Goal: Task Accomplishment & Management: Use online tool/utility

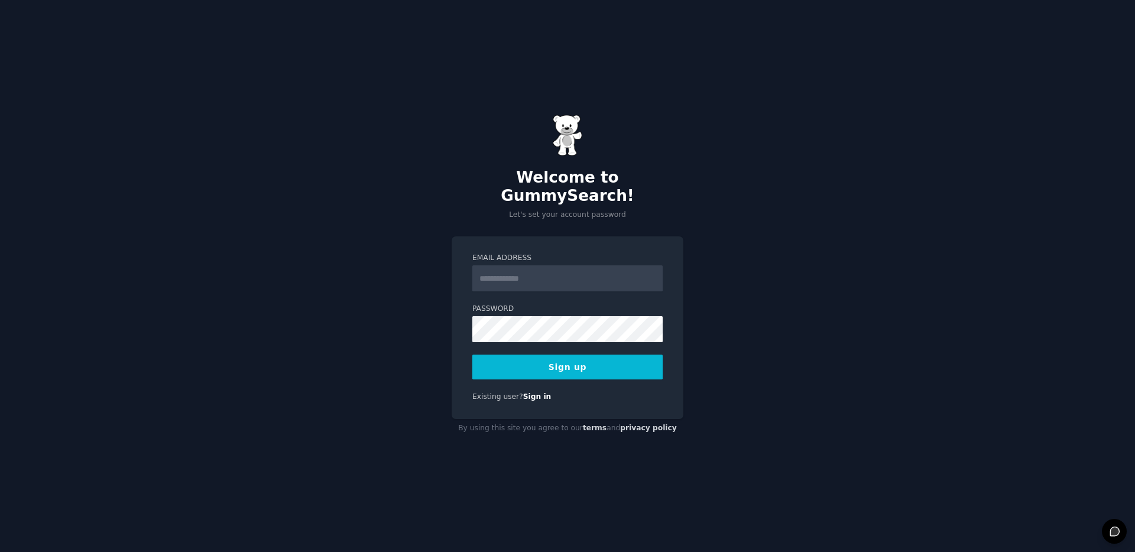
click at [533, 270] on input "Email Address" at bounding box center [567, 278] width 190 height 26
type input "**********"
click at [565, 359] on button "Sign up" at bounding box center [567, 367] width 190 height 25
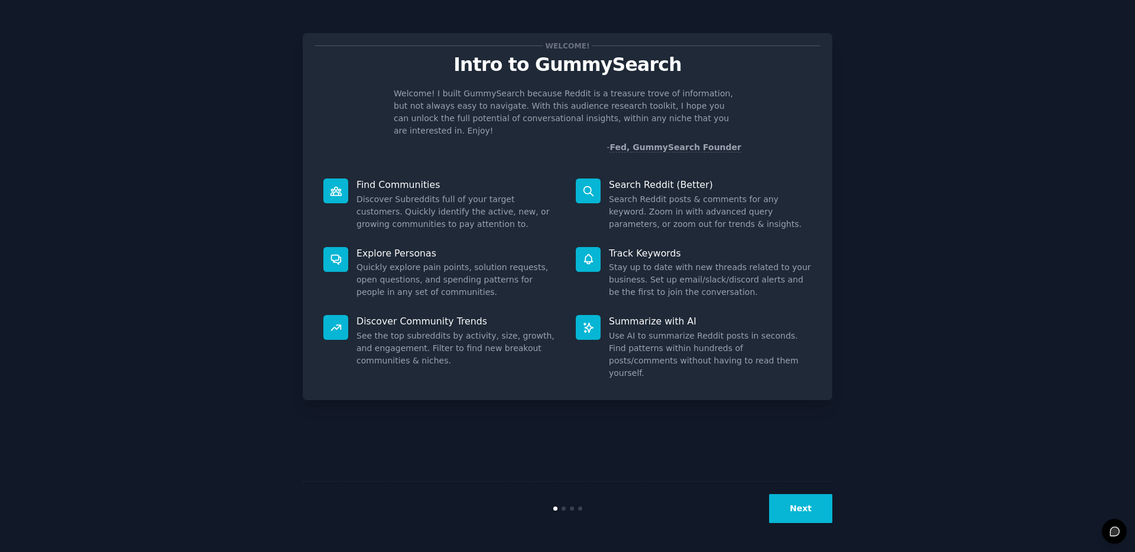
click at [801, 508] on button "Next" at bounding box center [800, 508] width 63 height 29
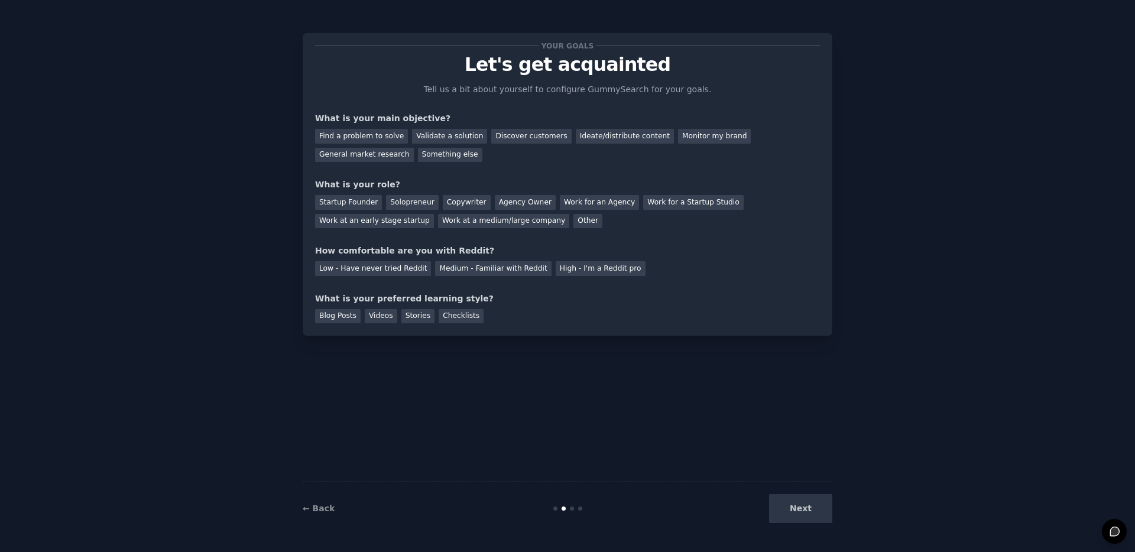
click at [493, 382] on div "Your goals Let's get acquainted Tell us a bit about yourself to configure Gummy…" at bounding box center [568, 276] width 530 height 519
click at [790, 503] on div "Next" at bounding box center [744, 508] width 177 height 29
click at [807, 510] on div "Next" at bounding box center [744, 508] width 177 height 29
click at [491, 260] on div "Low - Have never tried Reddit Medium - Familiar with Reddit High - I'm a Reddit…" at bounding box center [567, 266] width 505 height 19
click at [489, 263] on div "Medium - Familiar with Reddit" at bounding box center [493, 268] width 116 height 15
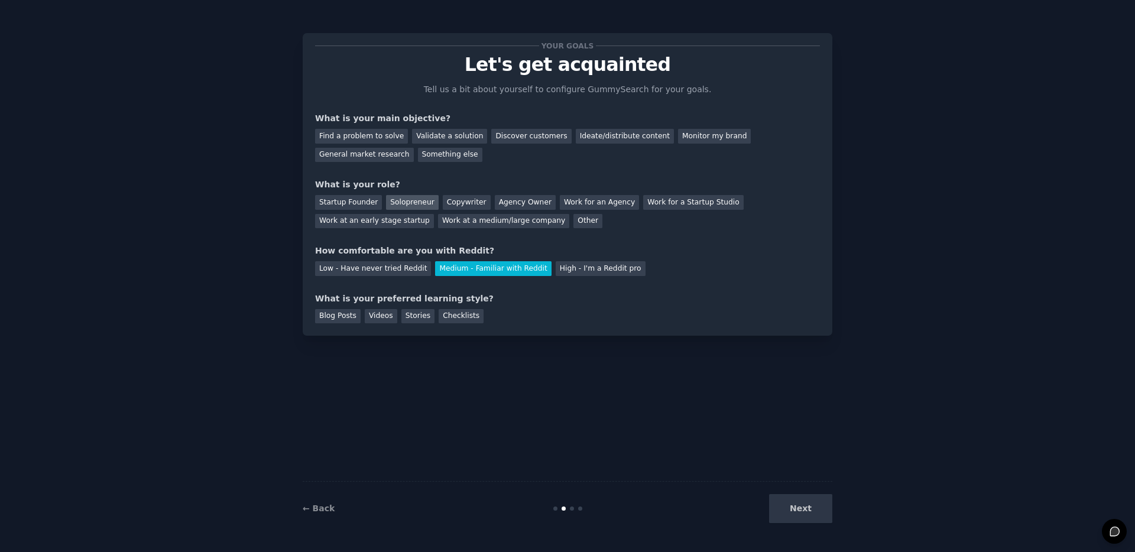
click at [386, 200] on div "Solopreneur" at bounding box center [412, 202] width 52 height 15
click at [515, 221] on div "Work at a medium/large company" at bounding box center [503, 221] width 131 height 15
click at [409, 202] on div "Solopreneur" at bounding box center [412, 202] width 52 height 15
click at [338, 312] on div "Blog Posts" at bounding box center [338, 316] width 46 height 15
click at [797, 508] on div "Next" at bounding box center [744, 508] width 177 height 29
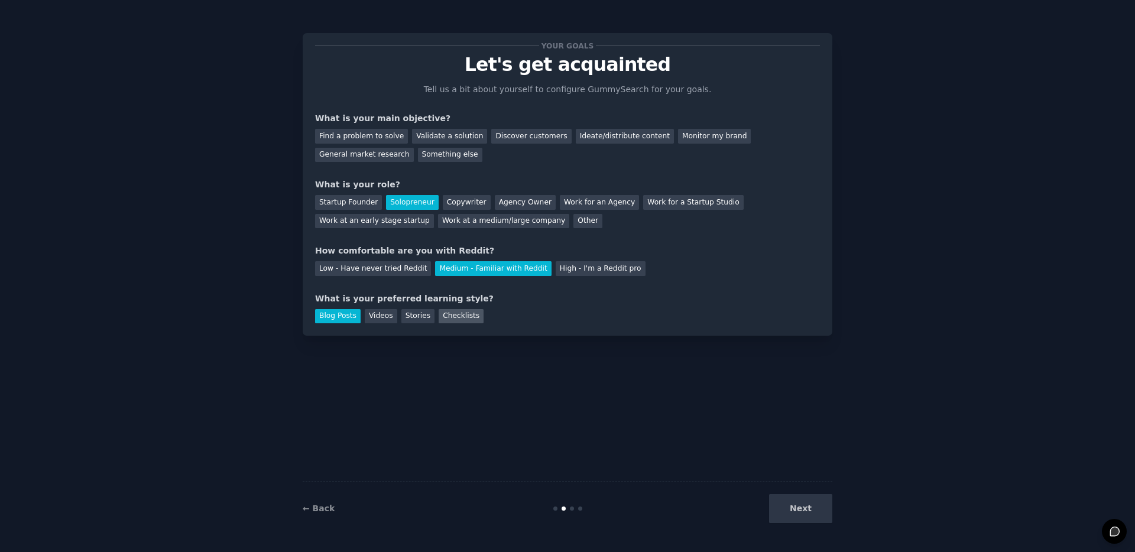
click at [458, 316] on div "Checklists" at bounding box center [461, 316] width 45 height 15
click at [802, 507] on div "Next" at bounding box center [744, 508] width 177 height 29
click at [524, 131] on div "Discover customers" at bounding box center [531, 136] width 80 height 15
click at [812, 516] on button "Next" at bounding box center [800, 508] width 63 height 29
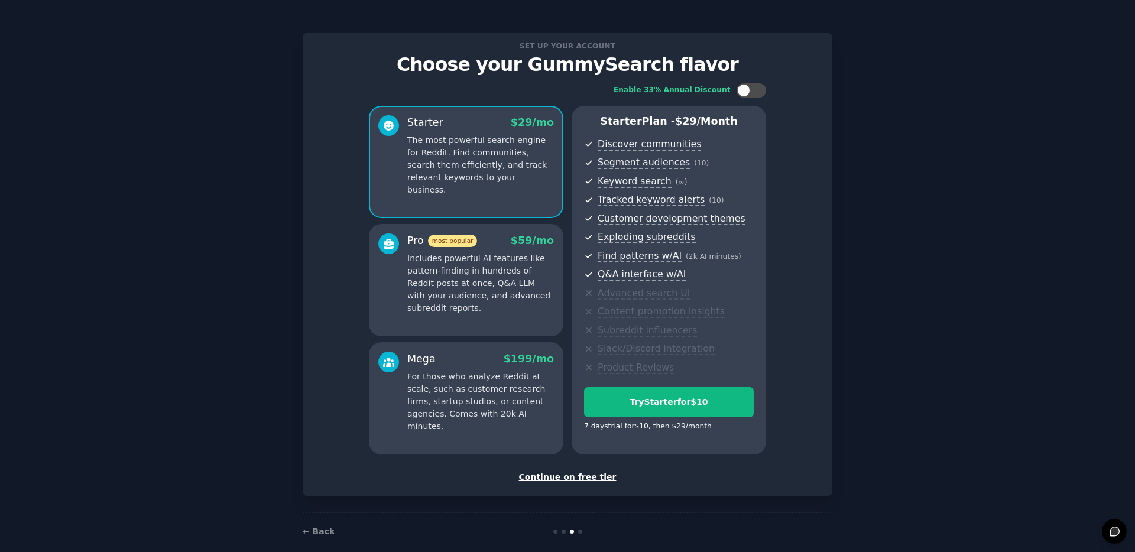
click at [560, 475] on div "Continue on free tier" at bounding box center [567, 477] width 505 height 12
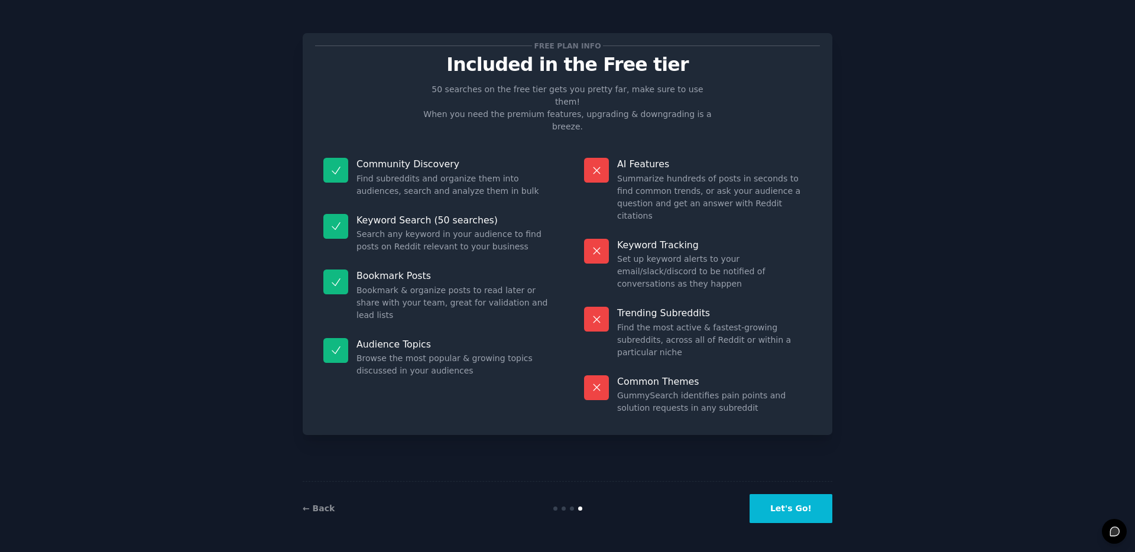
click at [775, 500] on button "Let's Go!" at bounding box center [791, 508] width 83 height 29
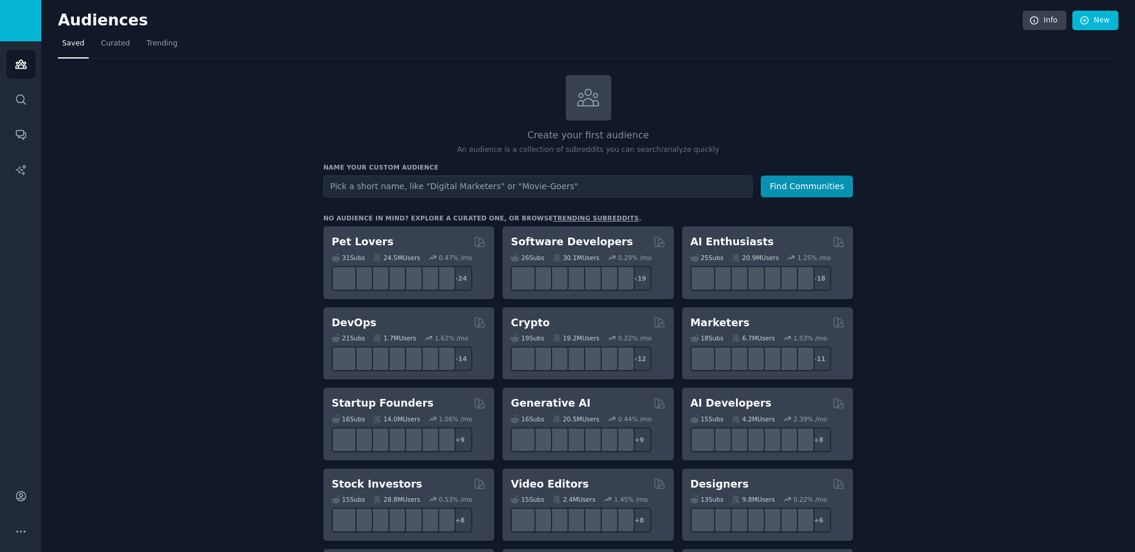
click at [571, 184] on input "text" at bounding box center [537, 187] width 429 height 22
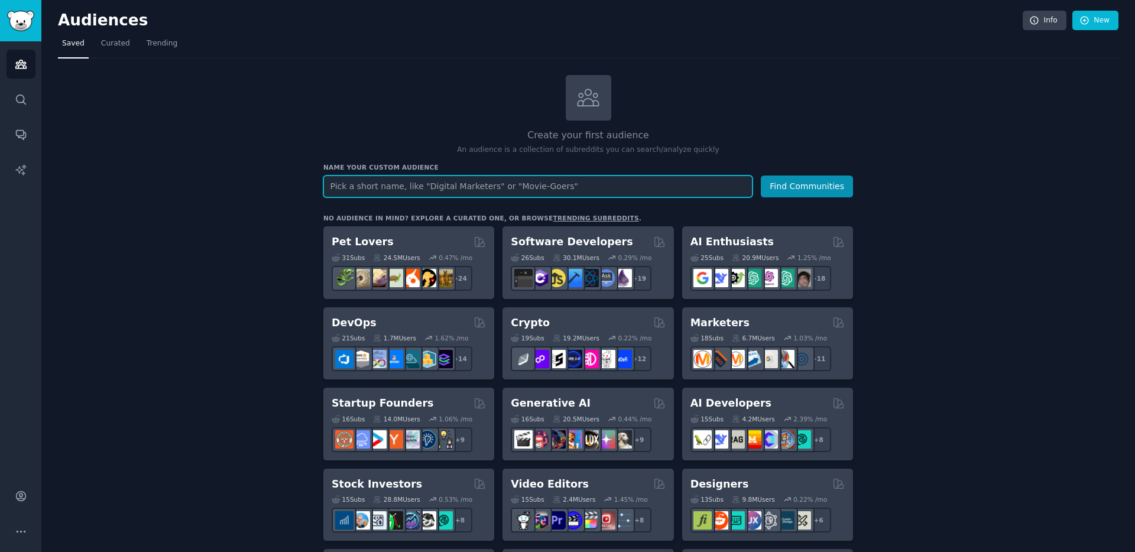
click at [480, 180] on input "text" at bounding box center [537, 187] width 429 height 22
type input "resume"
click at [761, 176] on button "Find Communities" at bounding box center [807, 187] width 92 height 22
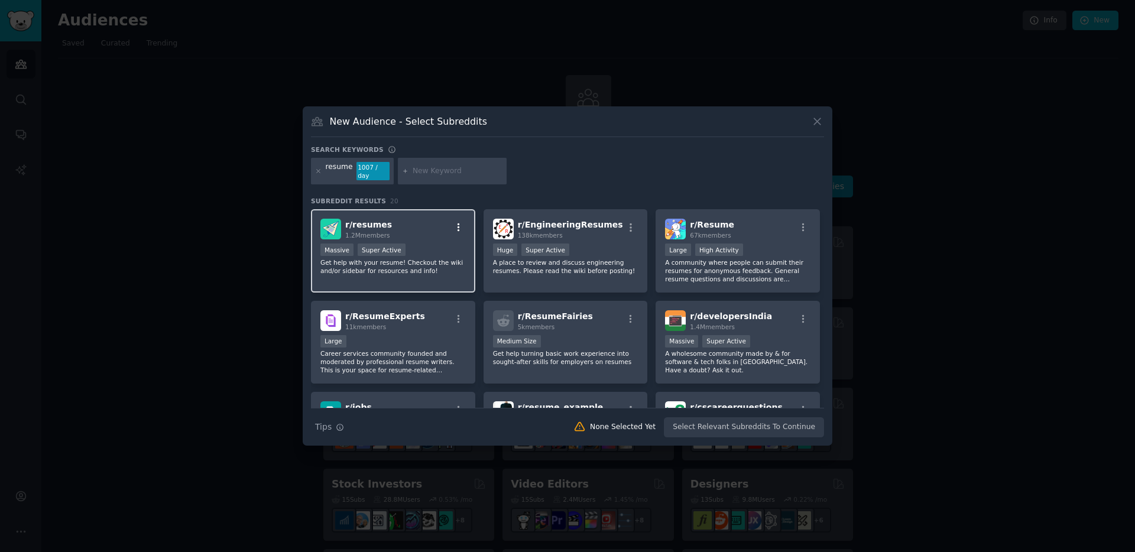
click at [454, 222] on icon "button" at bounding box center [459, 227] width 11 height 11
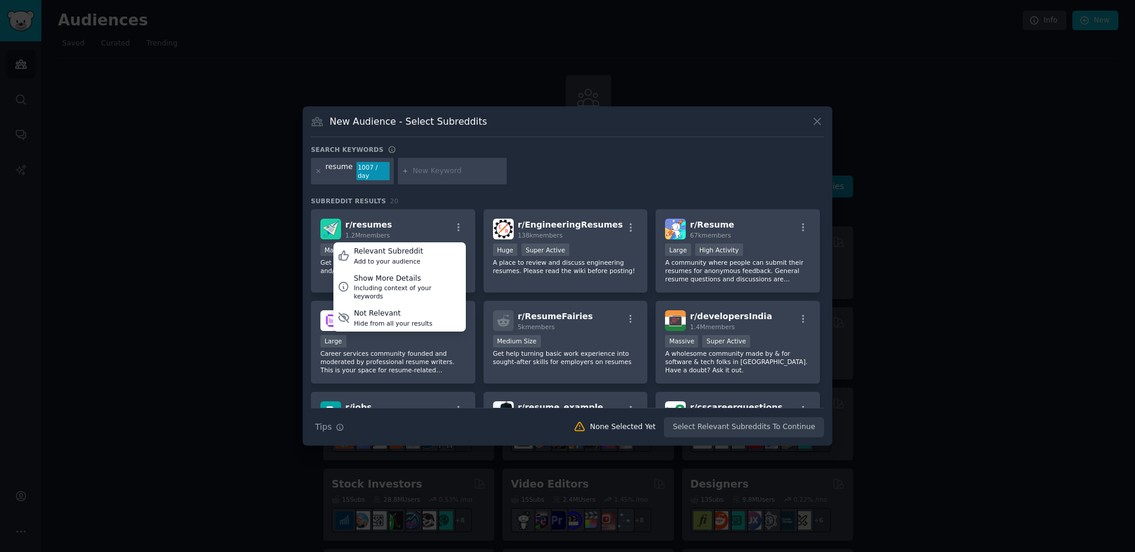
click at [193, 268] on div at bounding box center [567, 276] width 1135 height 552
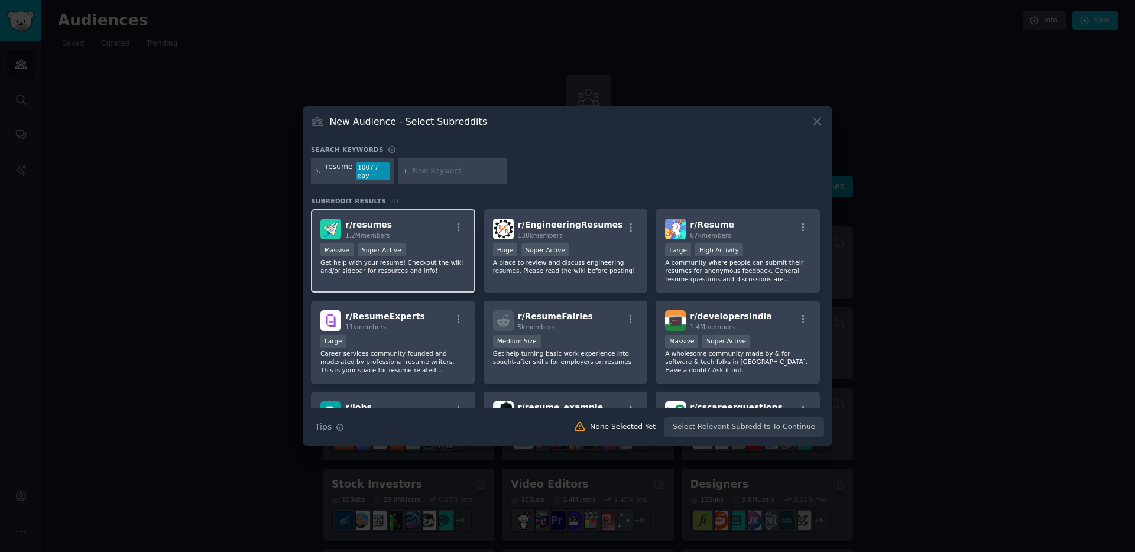
click at [393, 219] on div "r/ resumes 1.2M members" at bounding box center [392, 229] width 145 height 21
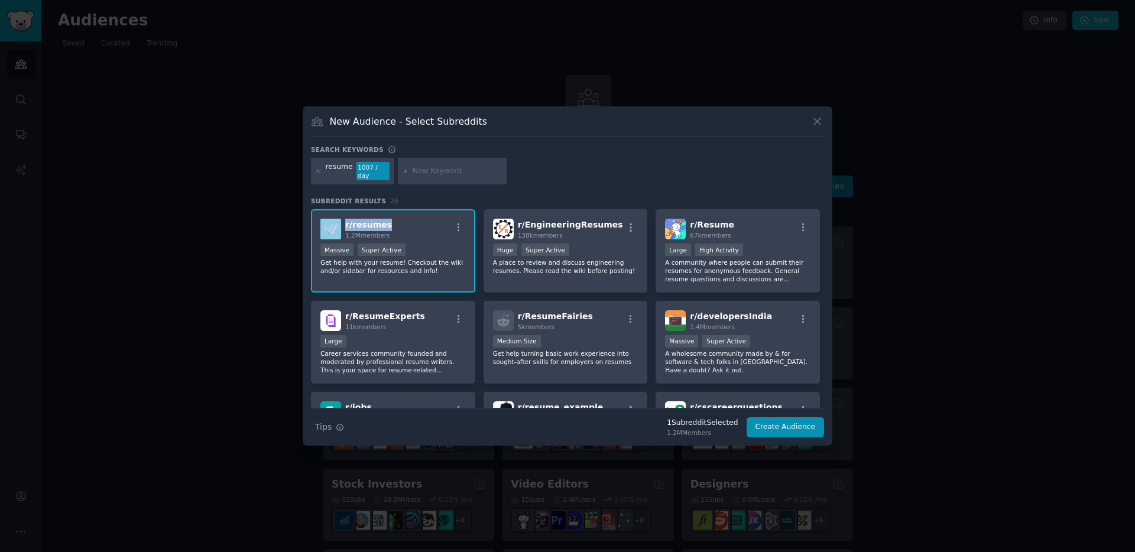
drag, startPoint x: 387, startPoint y: 218, endPoint x: 336, endPoint y: 218, distance: 51.4
click at [336, 219] on div "r/ resumes 1.2M members" at bounding box center [392, 229] width 145 height 21
copy div "r/ resumes"
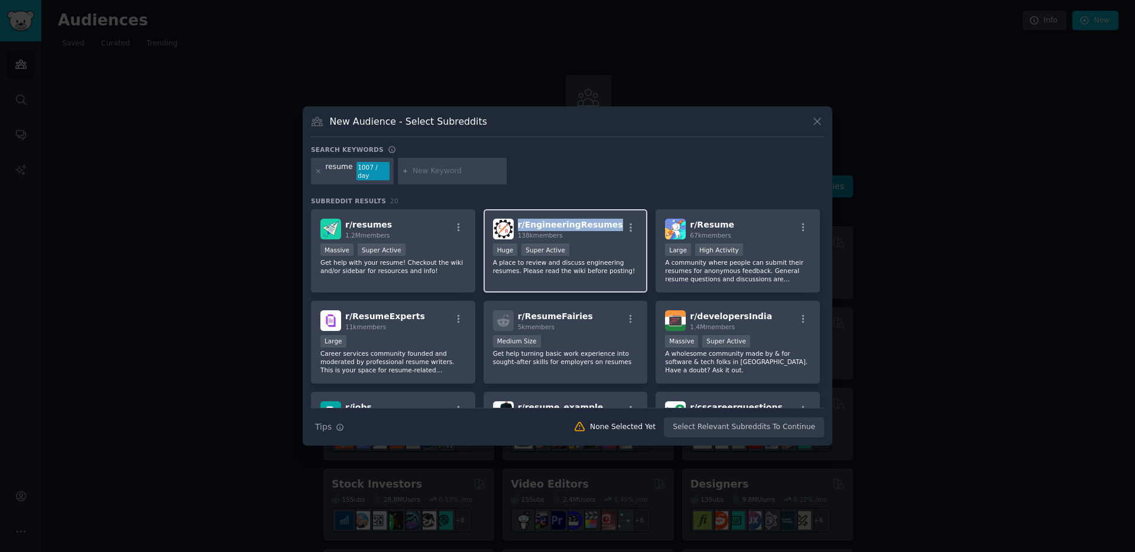
drag, startPoint x: 515, startPoint y: 219, endPoint x: 605, endPoint y: 220, distance: 90.5
click at [605, 220] on div "r/ EngineeringResumes 138k members" at bounding box center [565, 229] width 145 height 21
copy span "r/ EngineeringResumes"
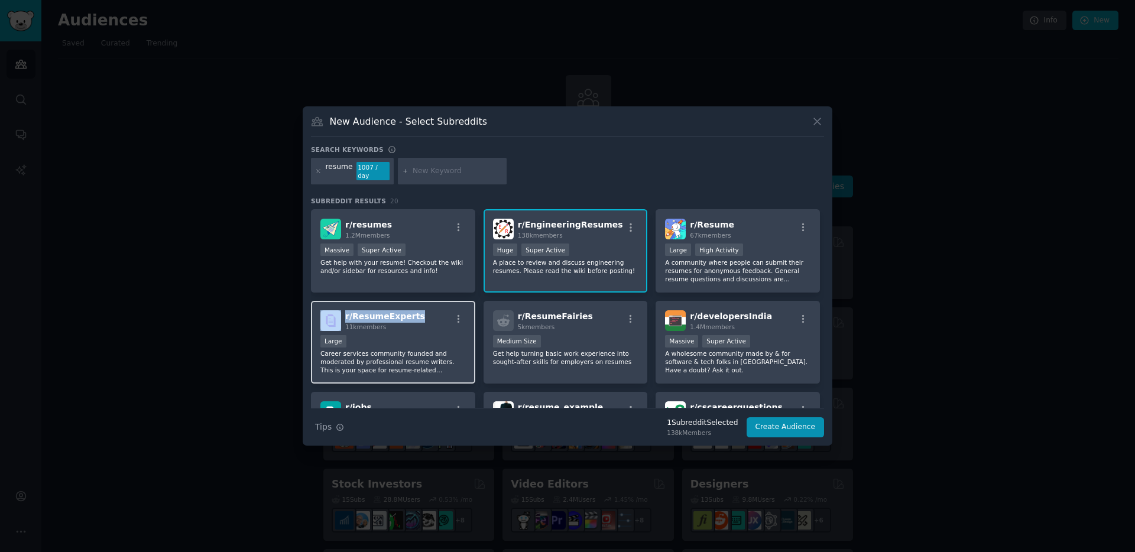
drag, startPoint x: 419, startPoint y: 308, endPoint x: 343, endPoint y: 309, distance: 75.7
click at [343, 310] on div "r/ ResumeExperts 11k members" at bounding box center [392, 320] width 145 height 21
copy div "r/ ResumeExperts"
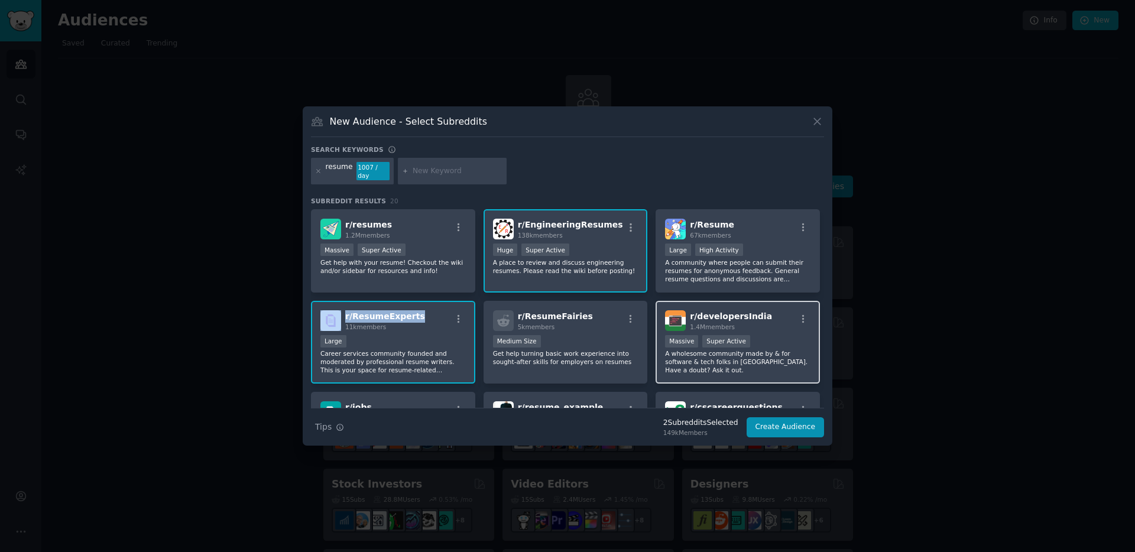
scroll to position [129, 0]
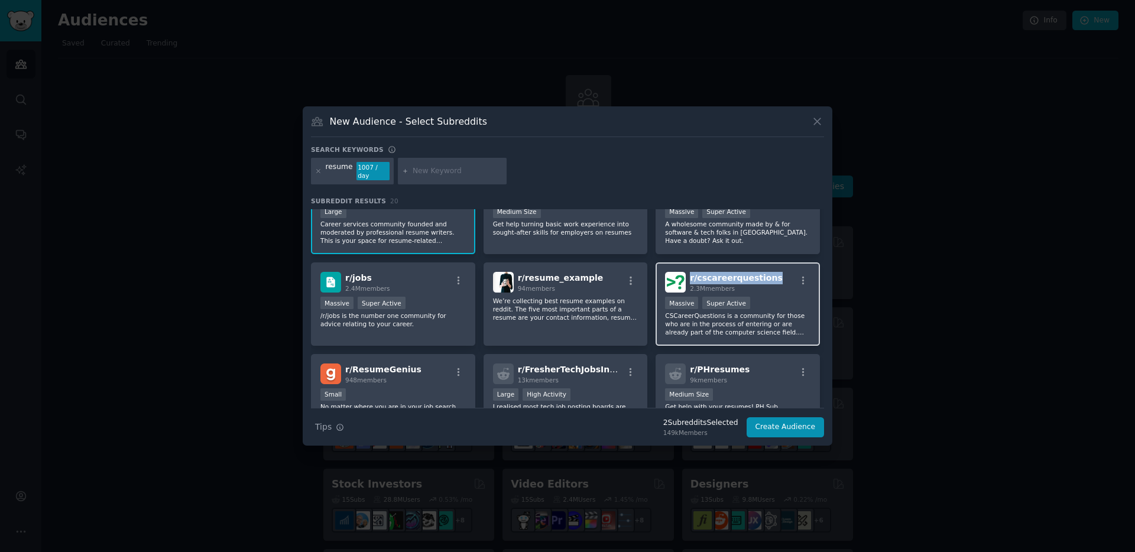
drag, startPoint x: 773, startPoint y: 273, endPoint x: 689, endPoint y: 274, distance: 84.0
click at [689, 274] on div "r/ cscareerquestions 2.3M members" at bounding box center [737, 282] width 145 height 21
copy span "r/ cscareerquestions"
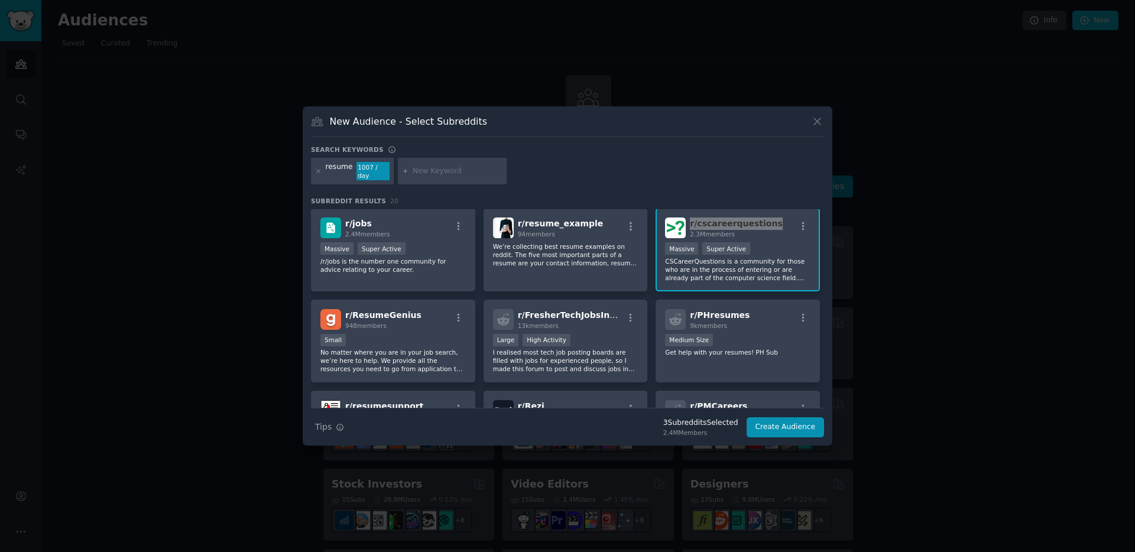
scroll to position [261, 0]
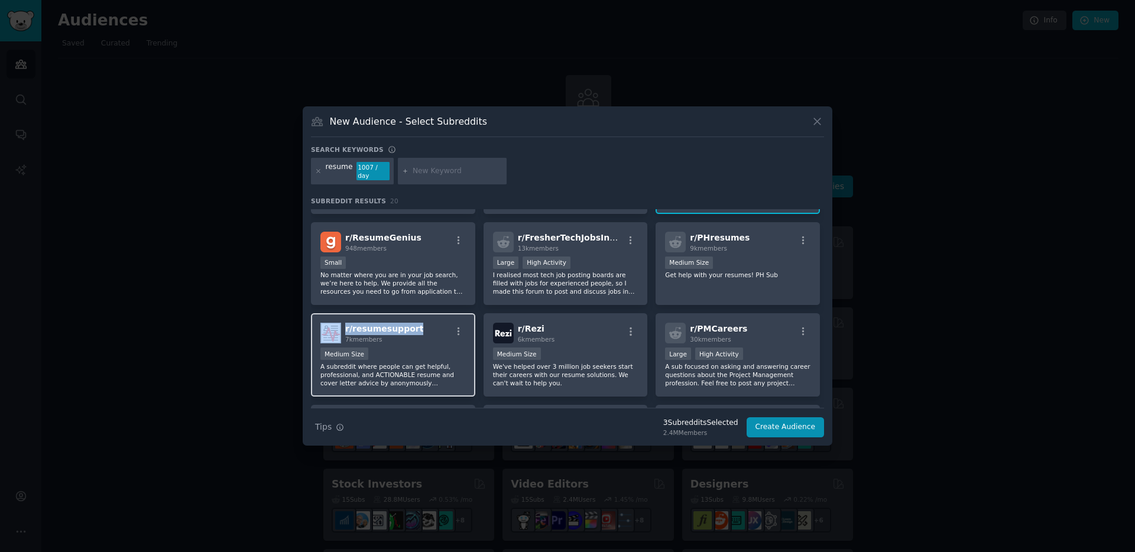
drag, startPoint x: 342, startPoint y: 324, endPoint x: 414, endPoint y: 325, distance: 72.7
click at [414, 325] on div "r/ resumesupport 7k members" at bounding box center [392, 333] width 145 height 21
copy div "r/ resumesupport"
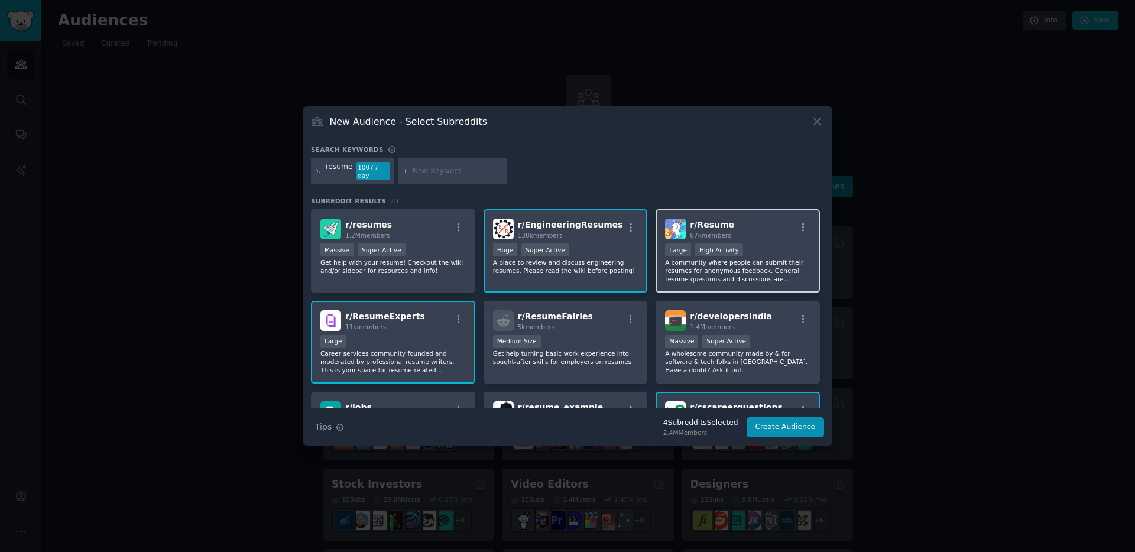
click at [690, 220] on span "r/ Resume" at bounding box center [712, 224] width 44 height 9
drag, startPoint x: 688, startPoint y: 219, endPoint x: 742, endPoint y: 218, distance: 54.4
click at [742, 219] on div "r/ Resume 67k members" at bounding box center [737, 229] width 145 height 21
copy span "r/ Resume"
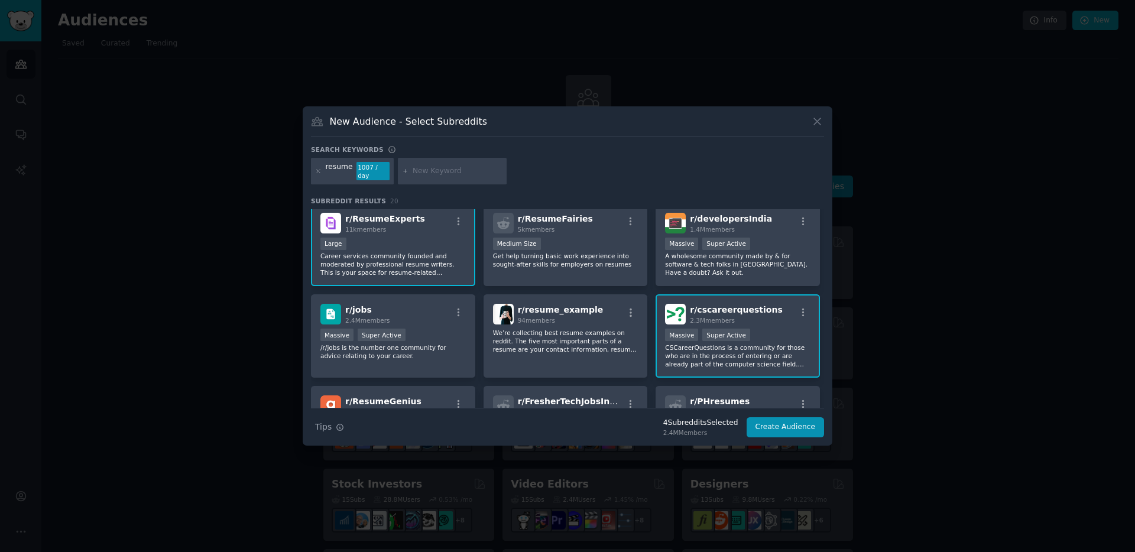
scroll to position [108, 0]
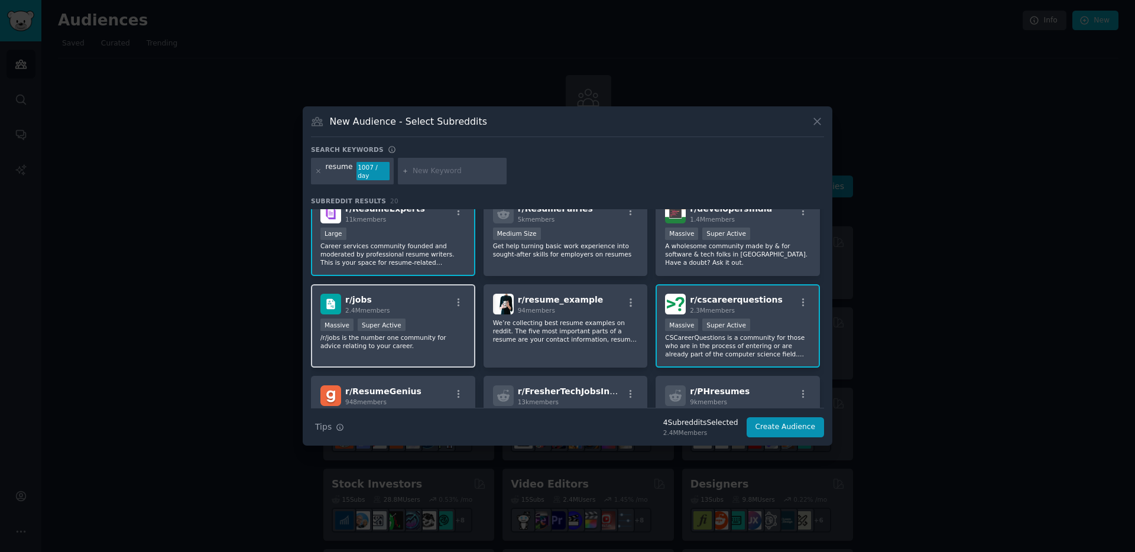
click at [345, 295] on span "r/ jobs" at bounding box center [358, 299] width 27 height 9
drag, startPoint x: 345, startPoint y: 294, endPoint x: 373, endPoint y: 294, distance: 27.8
click at [373, 294] on h2 "r/ jobs 2.4M members" at bounding box center [367, 304] width 45 height 21
copy span "r/ jobs"
click at [814, 127] on icon at bounding box center [817, 121] width 12 height 12
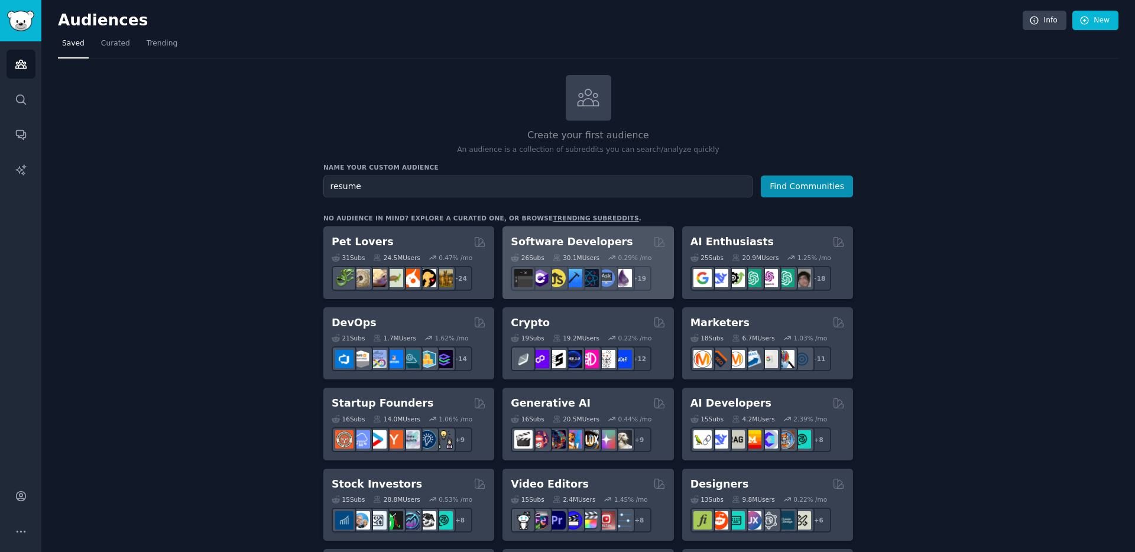
click at [511, 243] on h2 "Software Developers" at bounding box center [572, 242] width 122 height 15
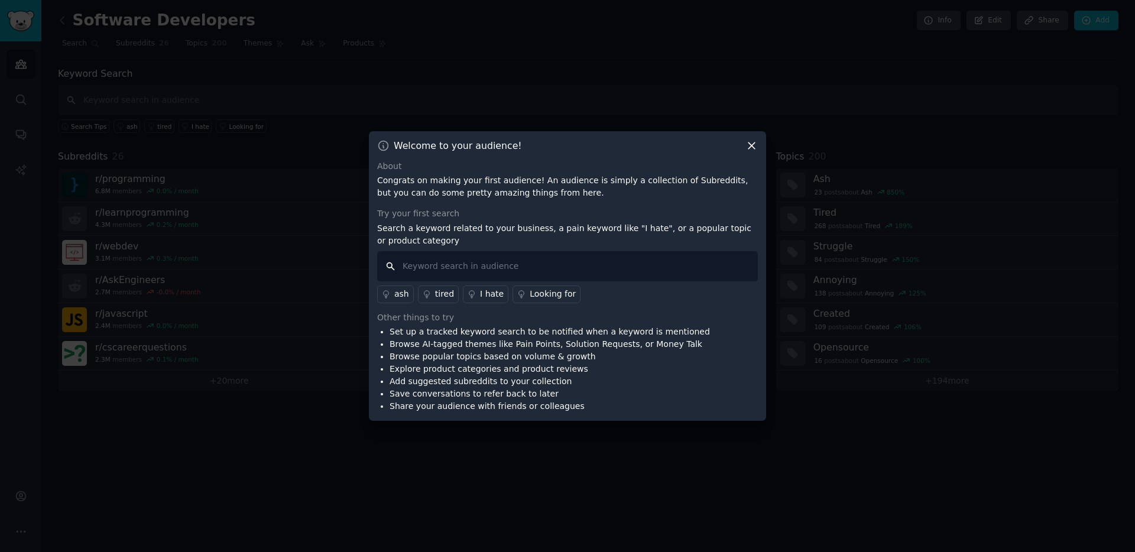
click at [494, 267] on input "text" at bounding box center [567, 266] width 381 height 30
click at [751, 144] on icon at bounding box center [752, 146] width 12 height 12
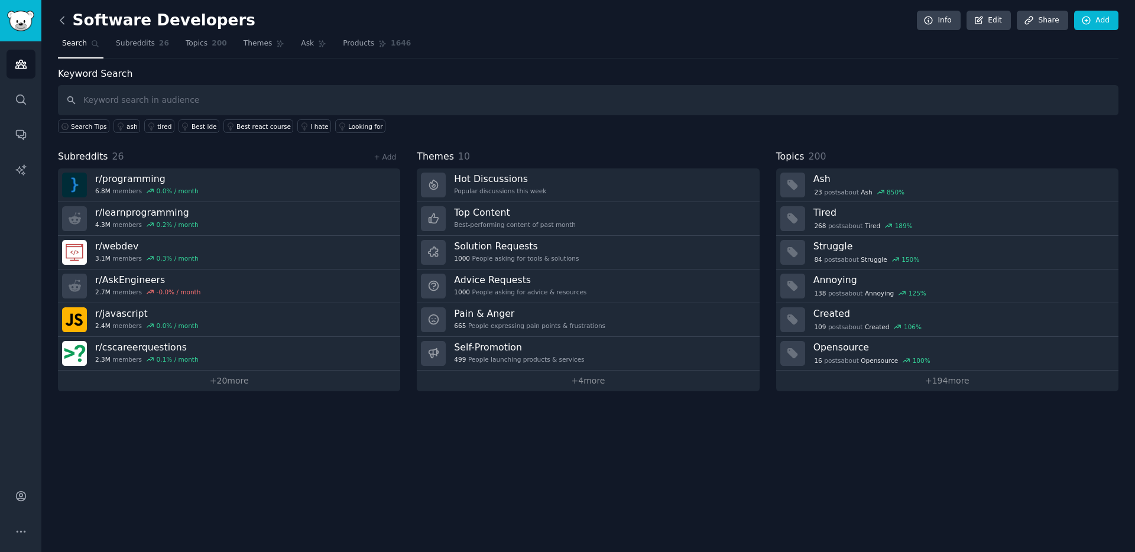
click at [58, 18] on icon at bounding box center [62, 20] width 12 height 12
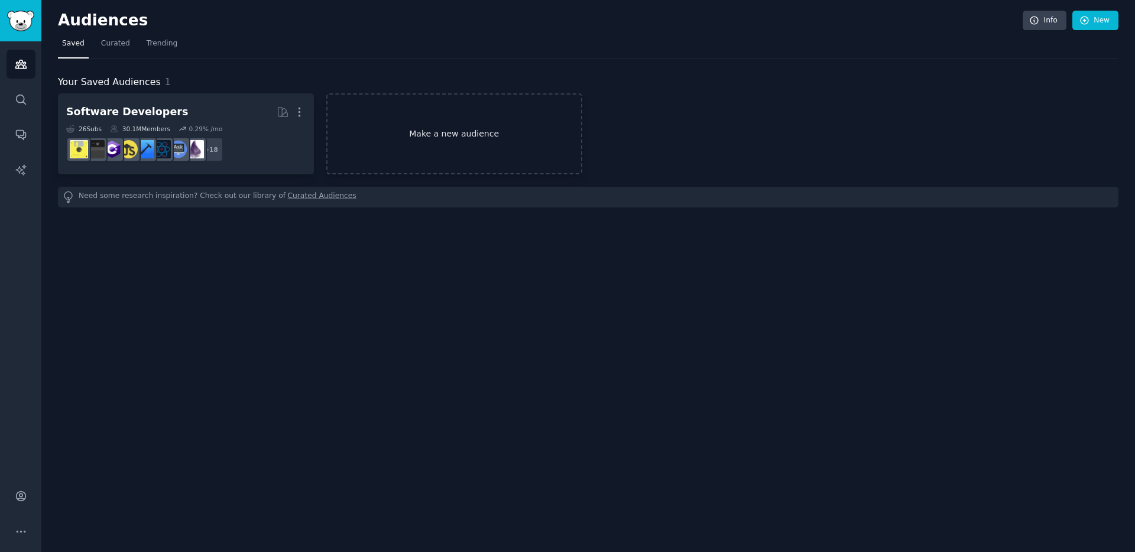
click at [403, 140] on link "Make a new audience" at bounding box center [454, 133] width 256 height 81
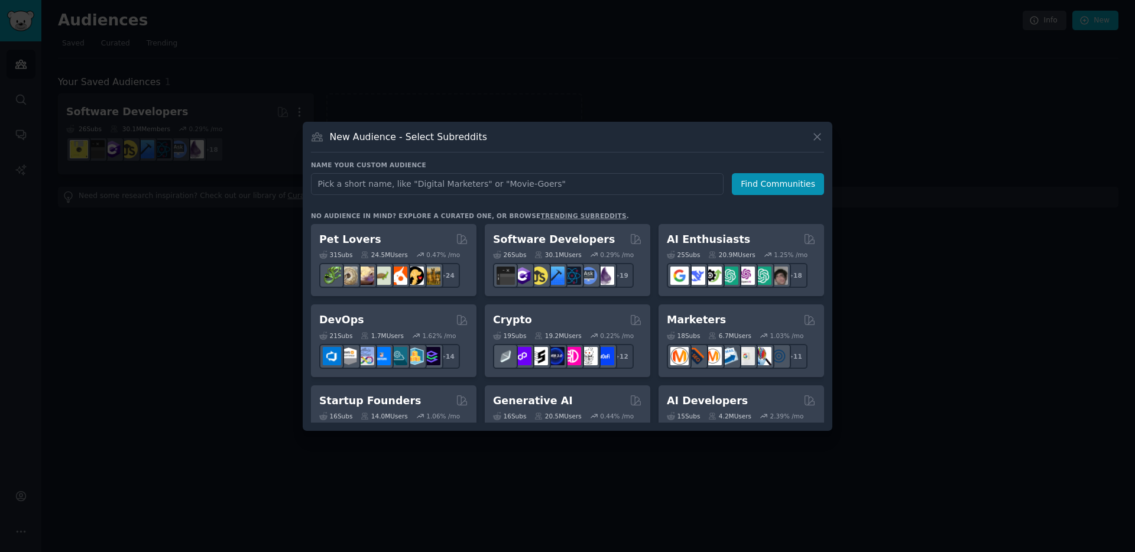
click at [384, 182] on input "text" at bounding box center [517, 184] width 413 height 22
type input "resume"
click button "Find Communities" at bounding box center [778, 184] width 92 height 22
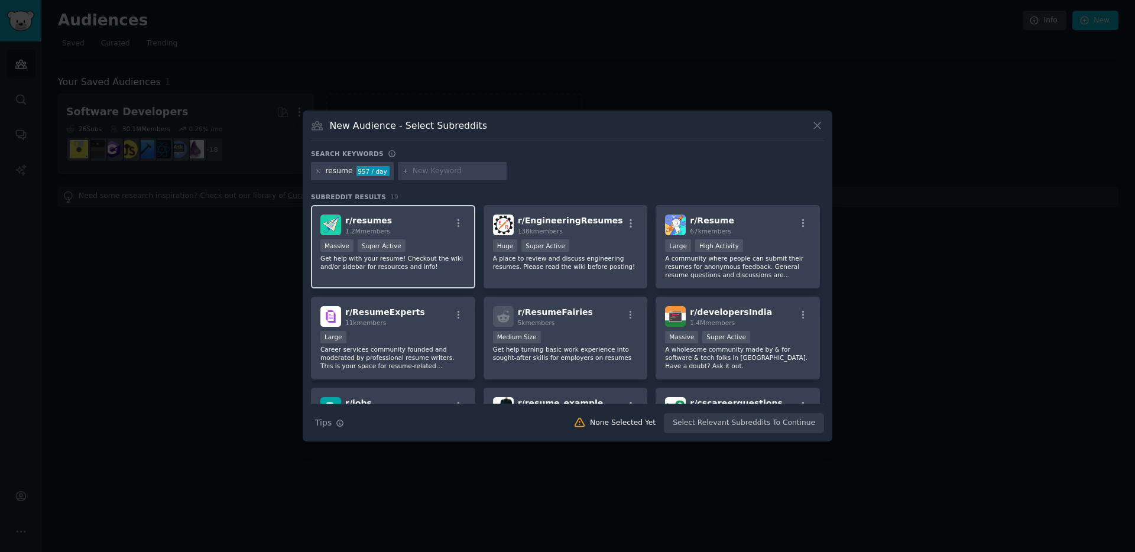
click at [367, 220] on span "r/ resumes" at bounding box center [368, 220] width 47 height 9
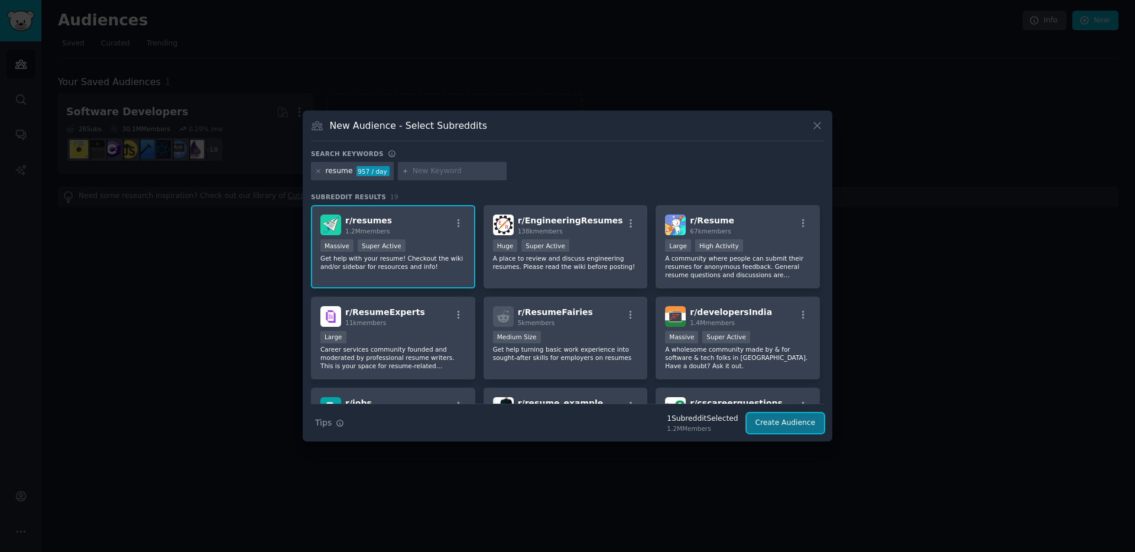
click at [778, 417] on button "Create Audience" at bounding box center [786, 423] width 78 height 20
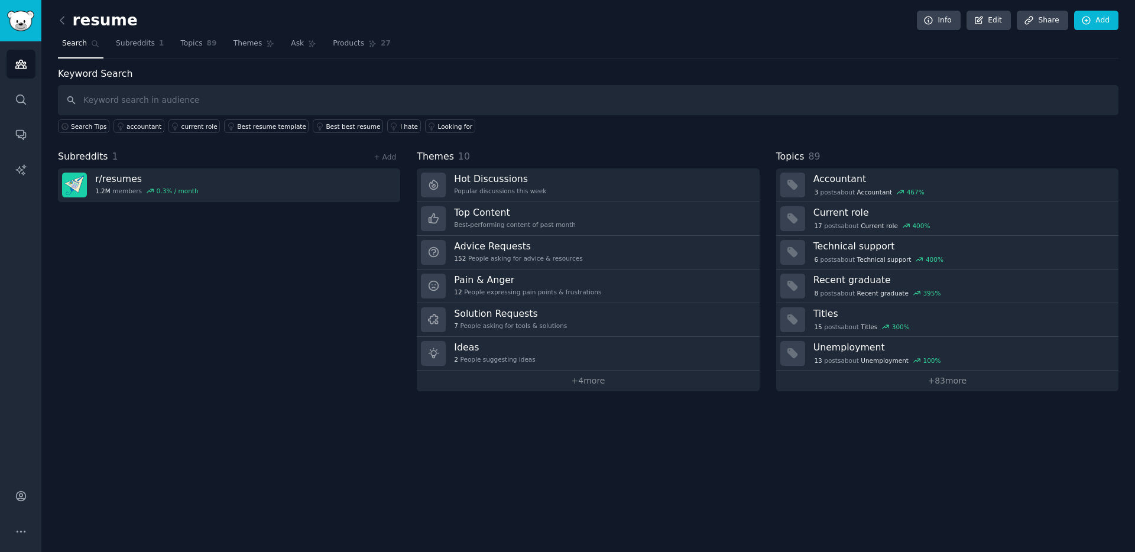
click at [153, 99] on input "text" at bounding box center [588, 100] width 1061 height 30
click at [277, 106] on input "text" at bounding box center [588, 100] width 1061 height 30
paste input "chatgpt resume builder"
type input "chatgpt resume builder"
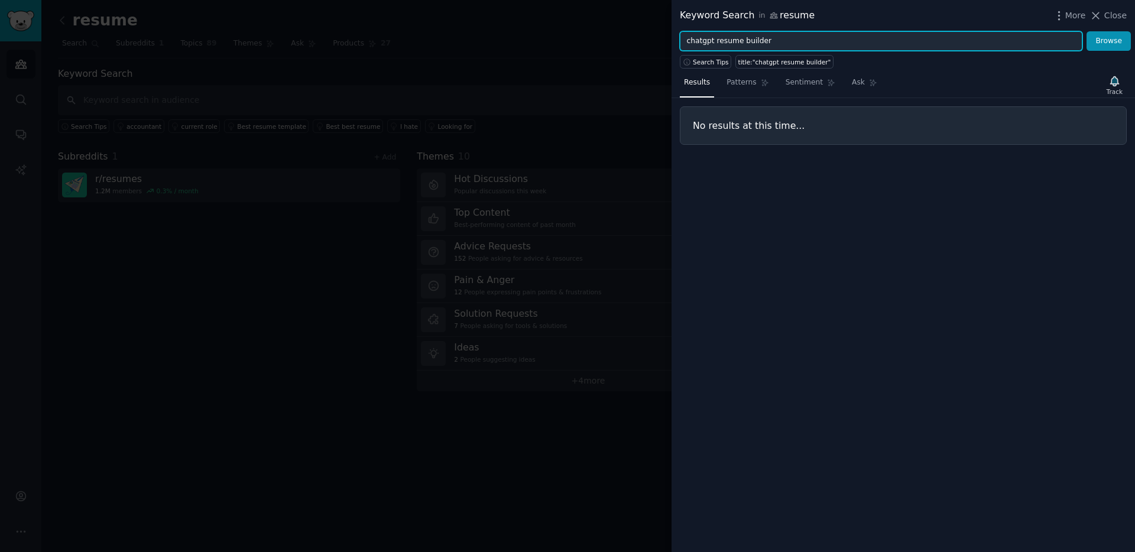
drag, startPoint x: 715, startPoint y: 43, endPoint x: 662, endPoint y: 43, distance: 52.6
click at [662, 43] on div "Keyword Search in resume More Close chatgpt resume builder Browse Search Tips t…" at bounding box center [567, 276] width 1135 height 552
type input "resume builder"
click at [1087, 31] on button "Browse" at bounding box center [1109, 41] width 44 height 20
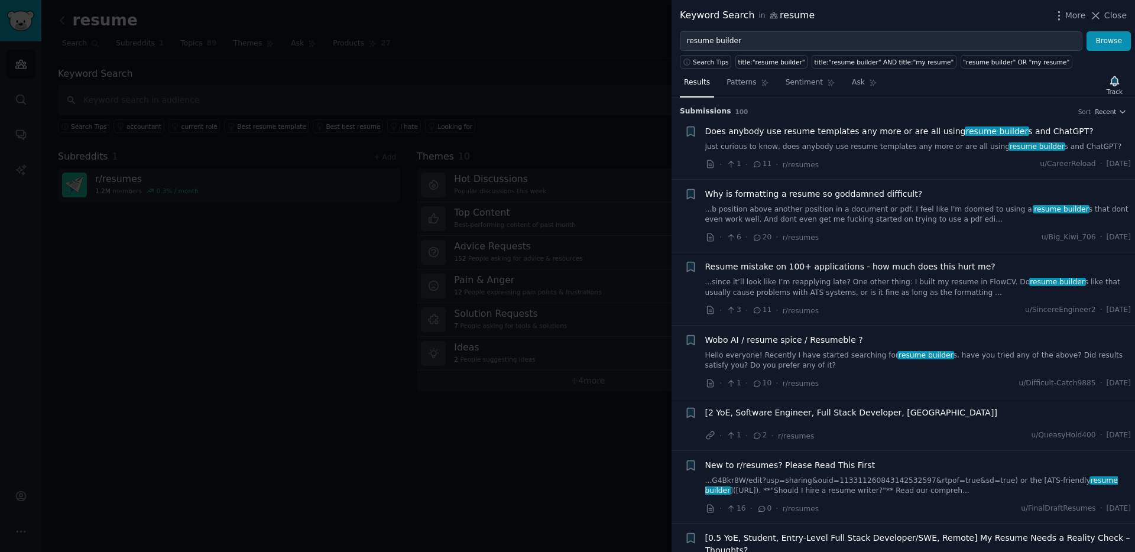
click at [606, 77] on div at bounding box center [567, 276] width 1135 height 552
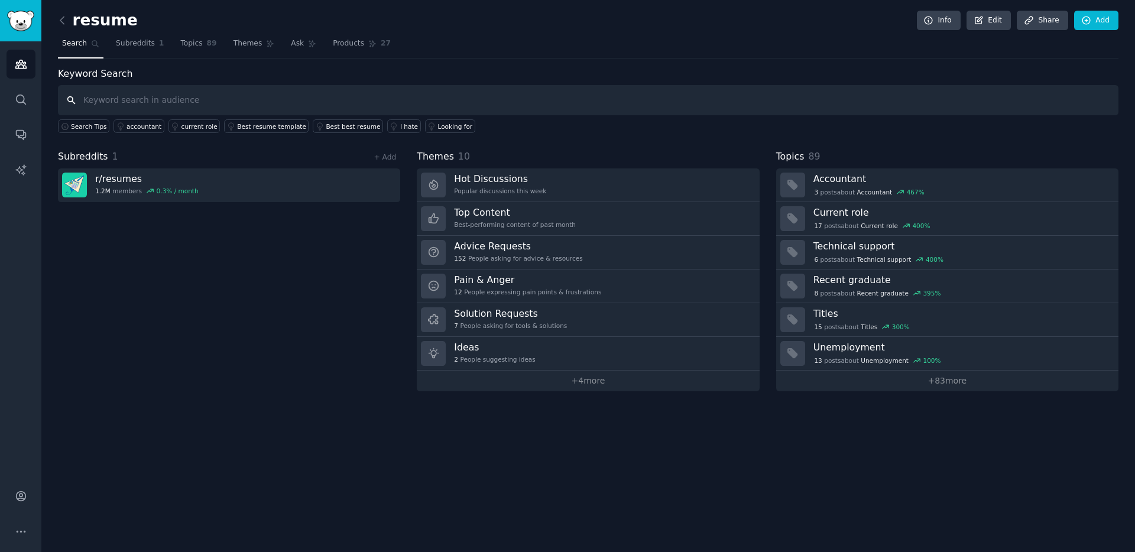
click at [153, 95] on input "text" at bounding box center [588, 100] width 1061 height 30
click at [63, 20] on icon at bounding box center [62, 20] width 12 height 12
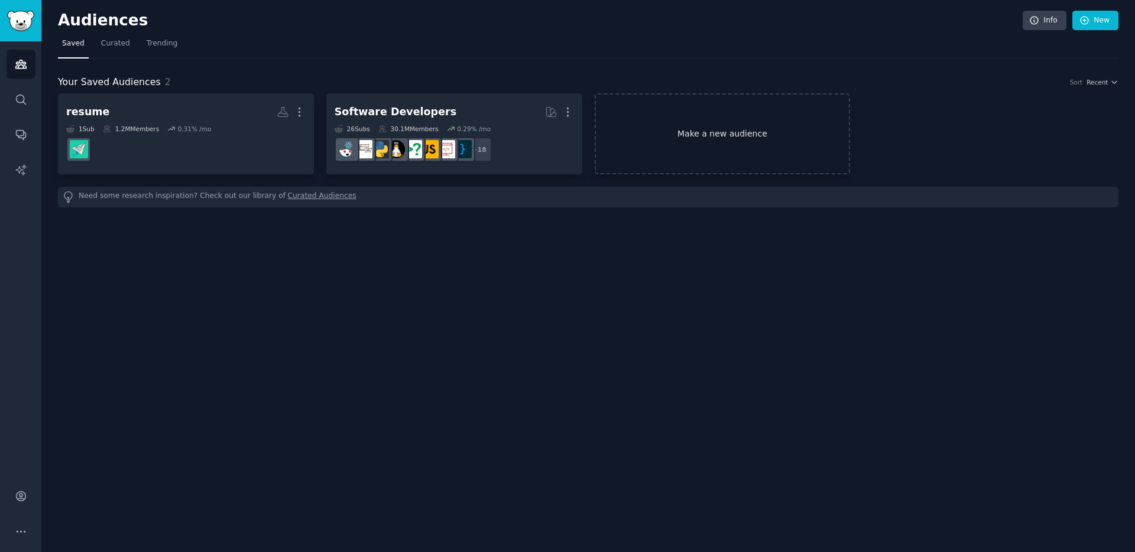
click at [699, 138] on link "Make a new audience" at bounding box center [723, 133] width 256 height 81
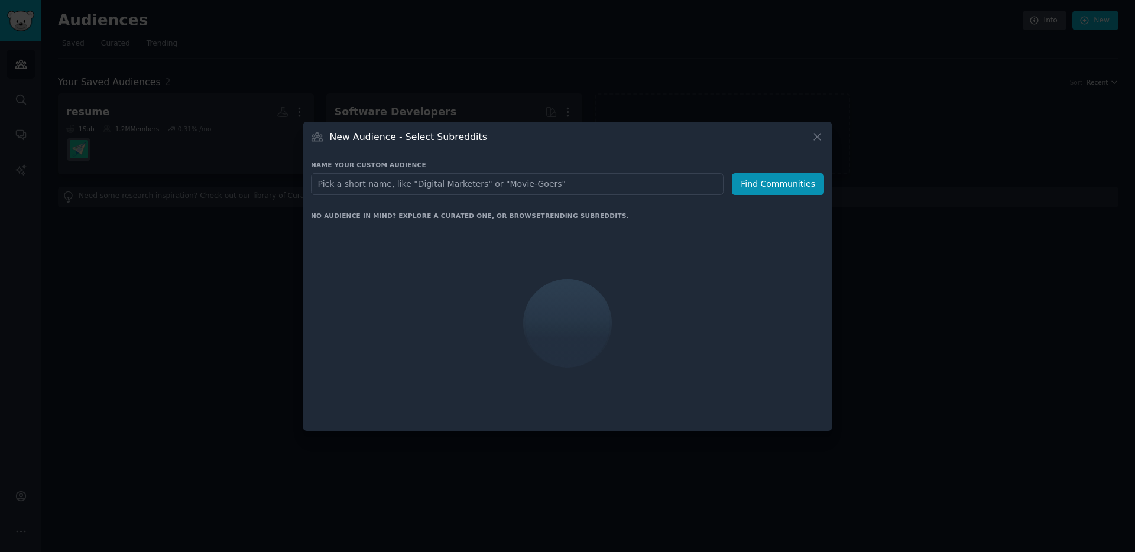
click at [466, 190] on input "text" at bounding box center [517, 184] width 413 height 22
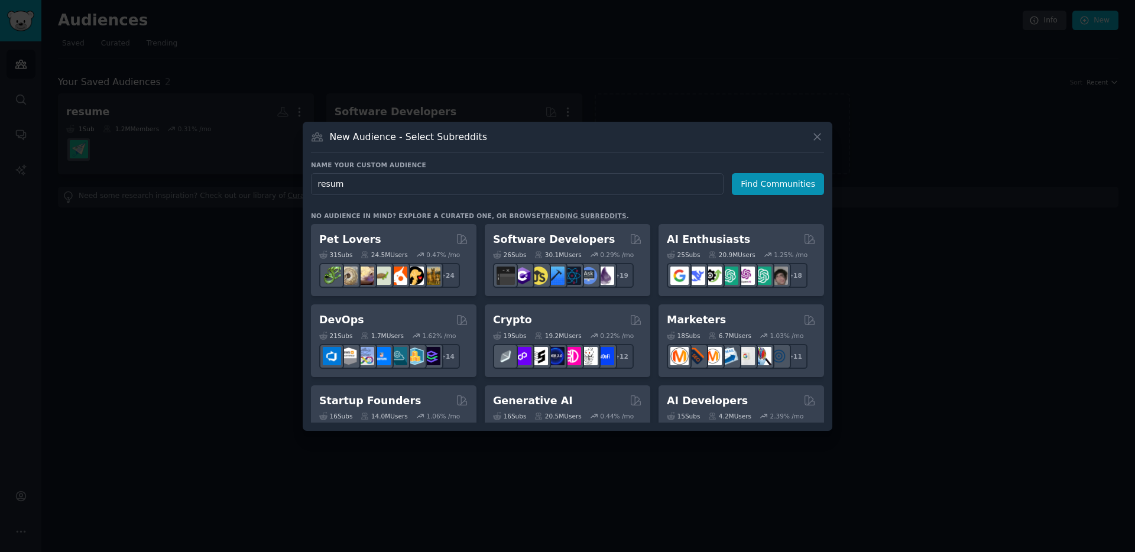
type input "resume"
click button "Find Communities" at bounding box center [778, 184] width 92 height 22
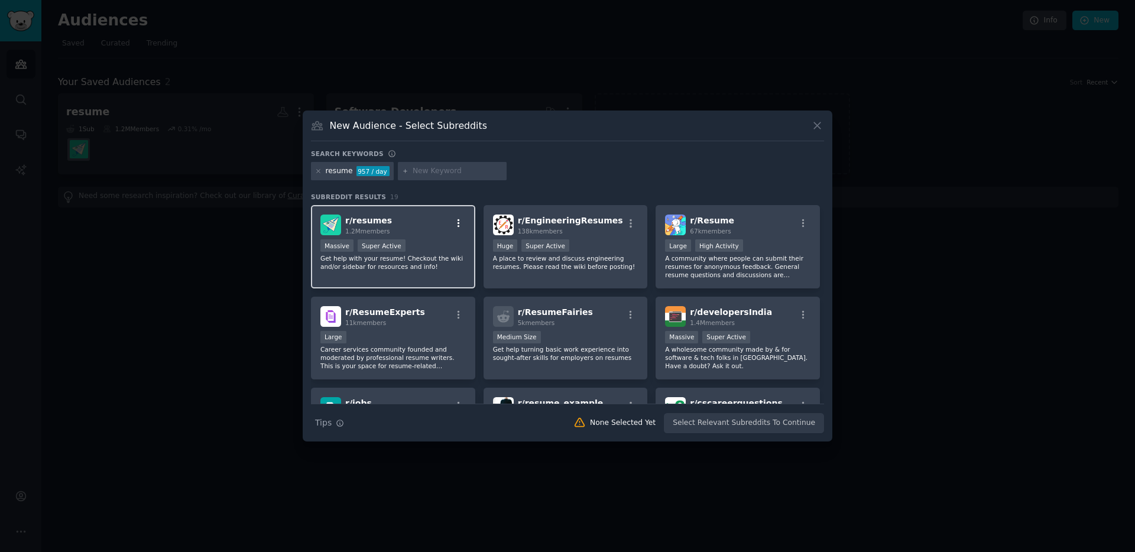
click at [454, 225] on icon "button" at bounding box center [459, 223] width 11 height 11
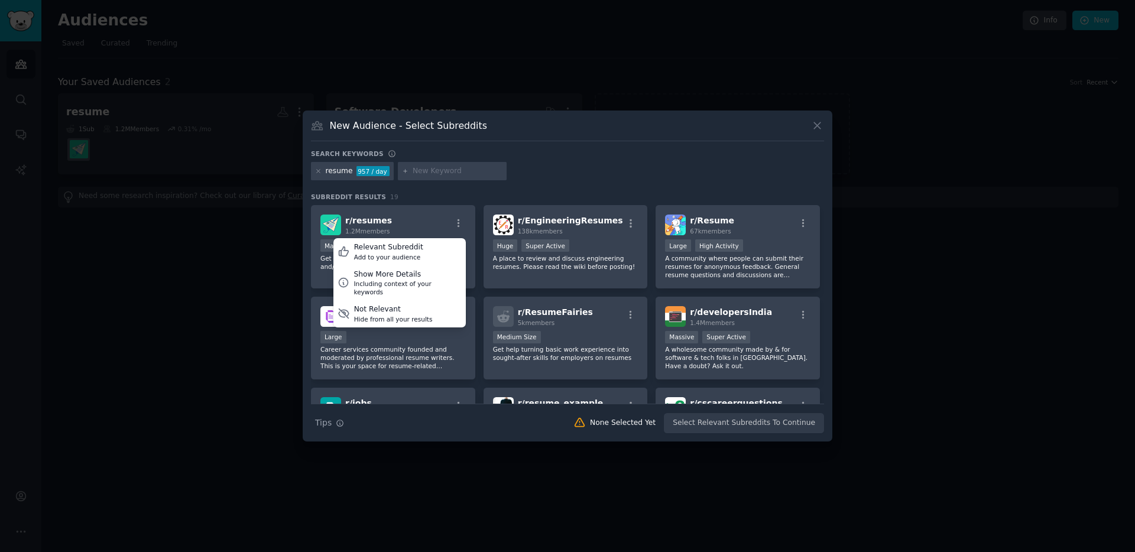
click at [429, 195] on h3 "Subreddit Results 19" at bounding box center [567, 197] width 513 height 8
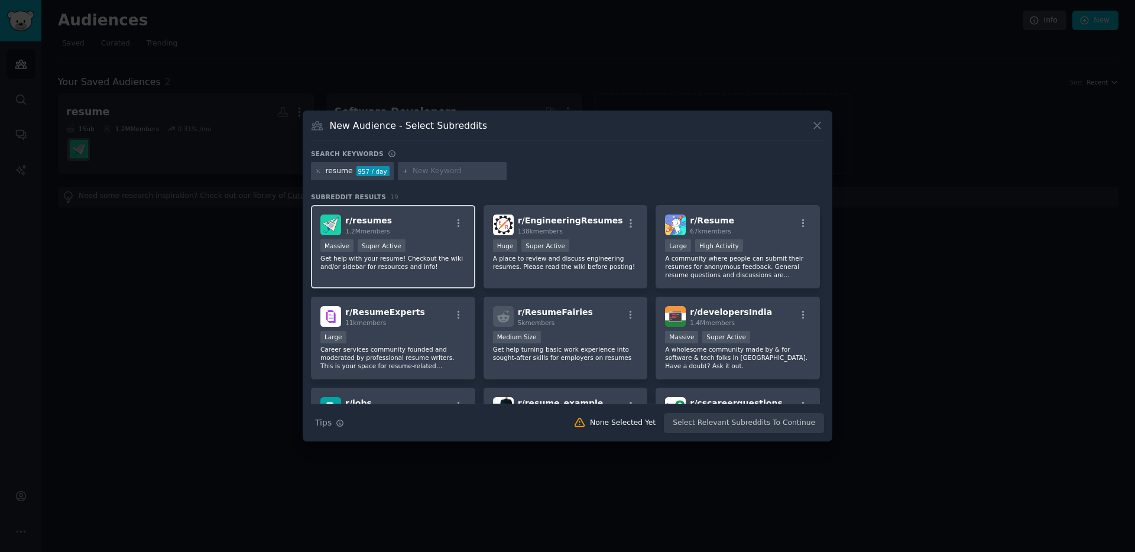
click at [413, 231] on div "r/ resumes 1.2M members" at bounding box center [392, 225] width 145 height 21
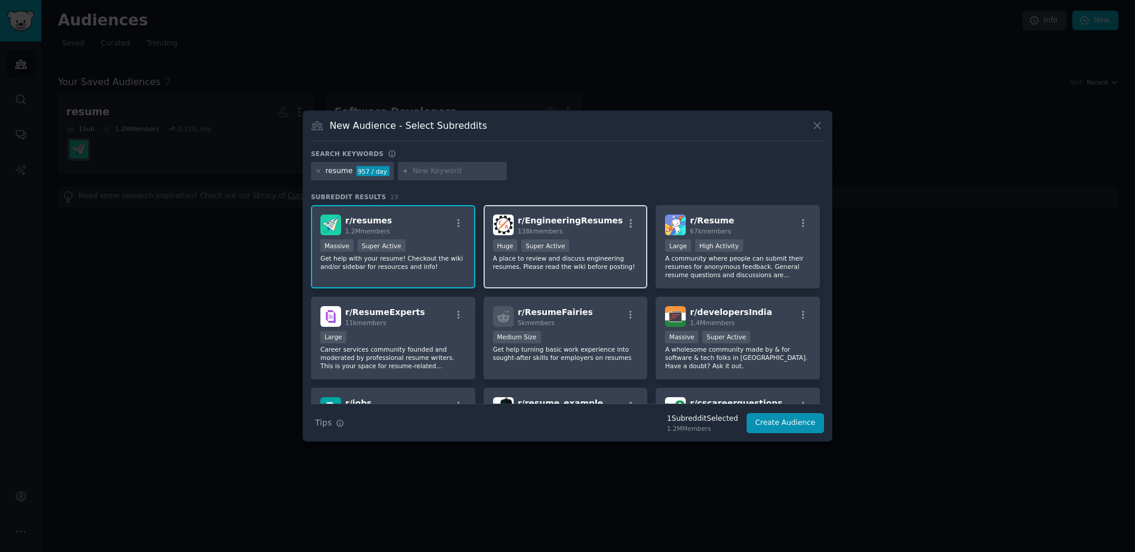
click at [519, 239] on div "100,000 - 1,000,000 members Huge Super Active" at bounding box center [565, 246] width 145 height 15
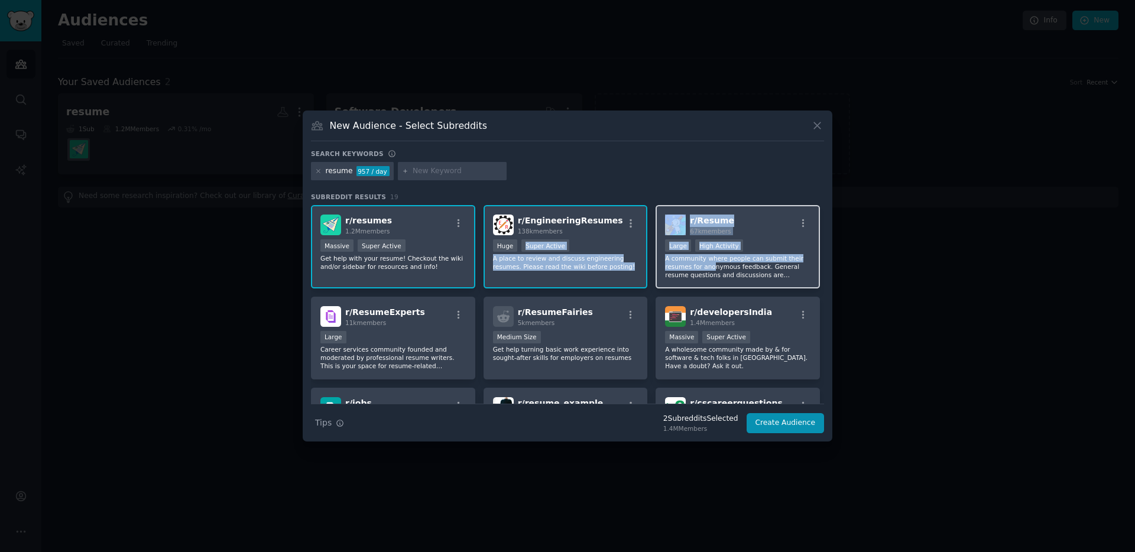
click at [711, 268] on p "A community where people can submit their resumes for anonymous feedback. Gener…" at bounding box center [737, 266] width 145 height 25
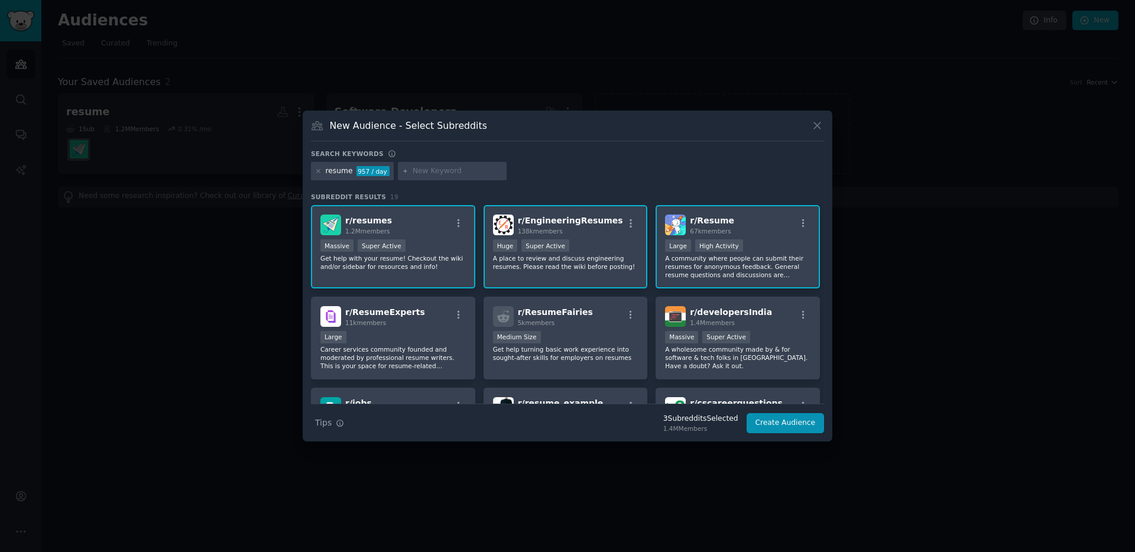
click at [589, 170] on div "resume 957 / day" at bounding box center [567, 173] width 513 height 23
click at [728, 264] on p "A community where people can submit their resumes for anonymous feedback. Gener…" at bounding box center [737, 266] width 145 height 25
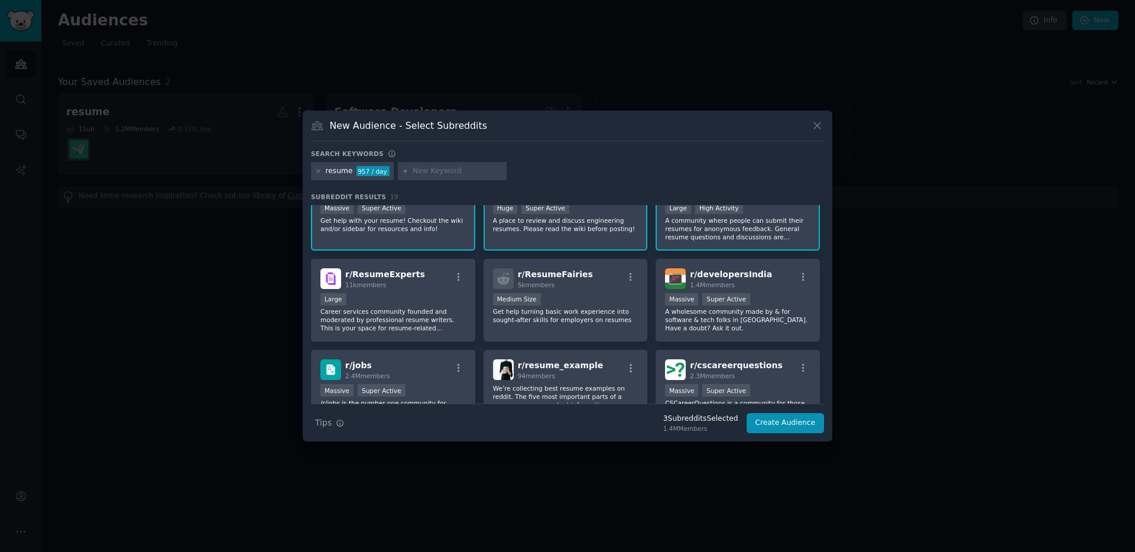
scroll to position [45, 0]
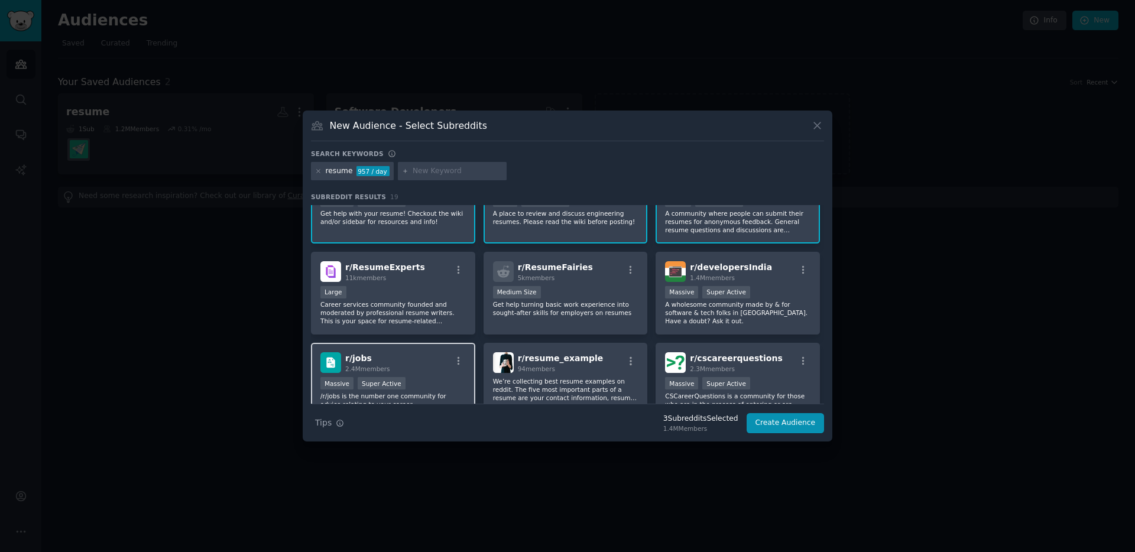
click at [401, 359] on div "r/ jobs 2.4M members" at bounding box center [392, 362] width 145 height 21
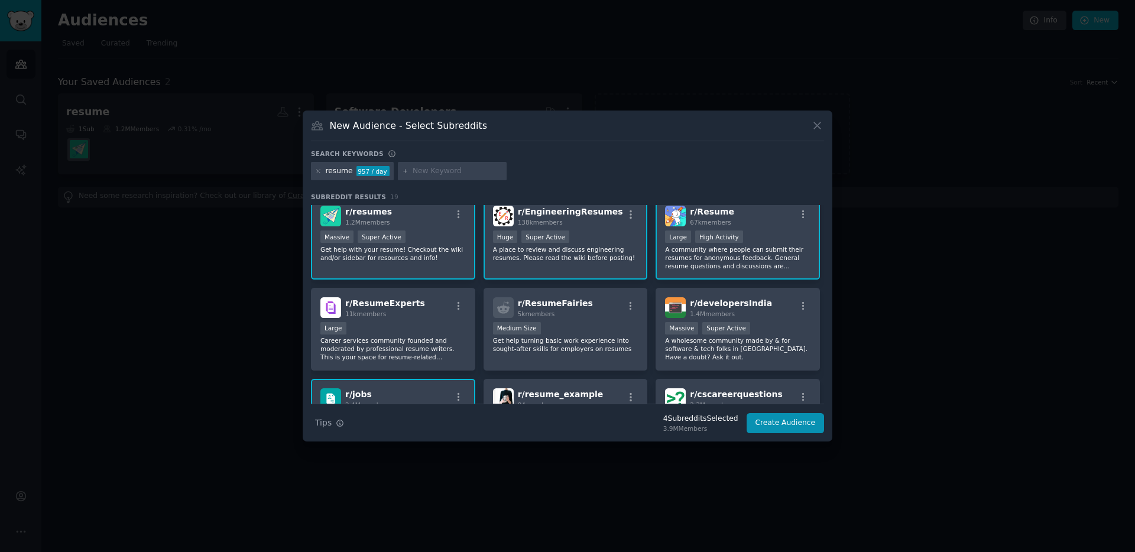
scroll to position [0, 0]
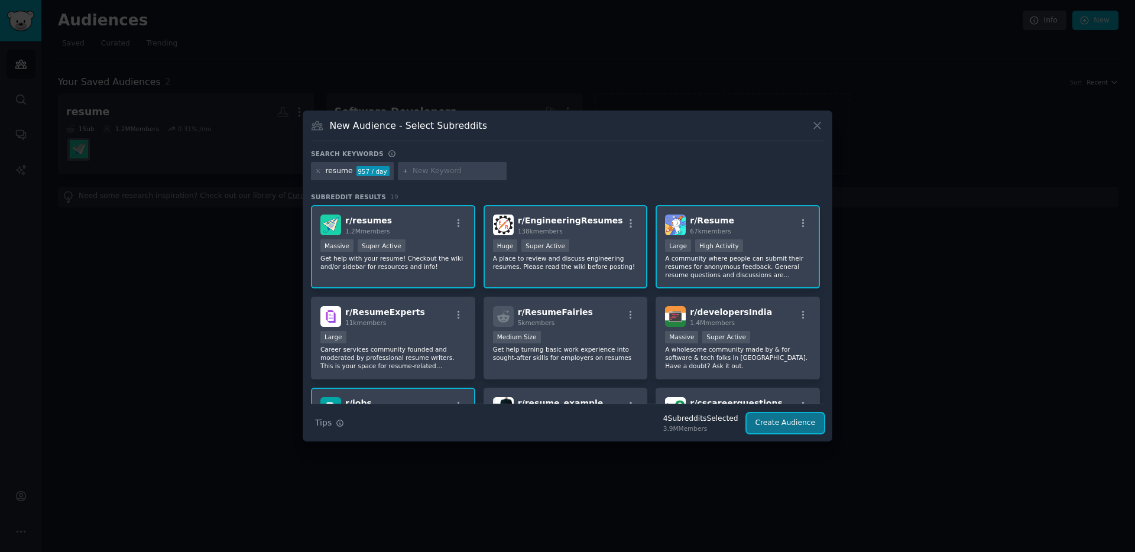
click at [799, 429] on button "Create Audience" at bounding box center [786, 423] width 78 height 20
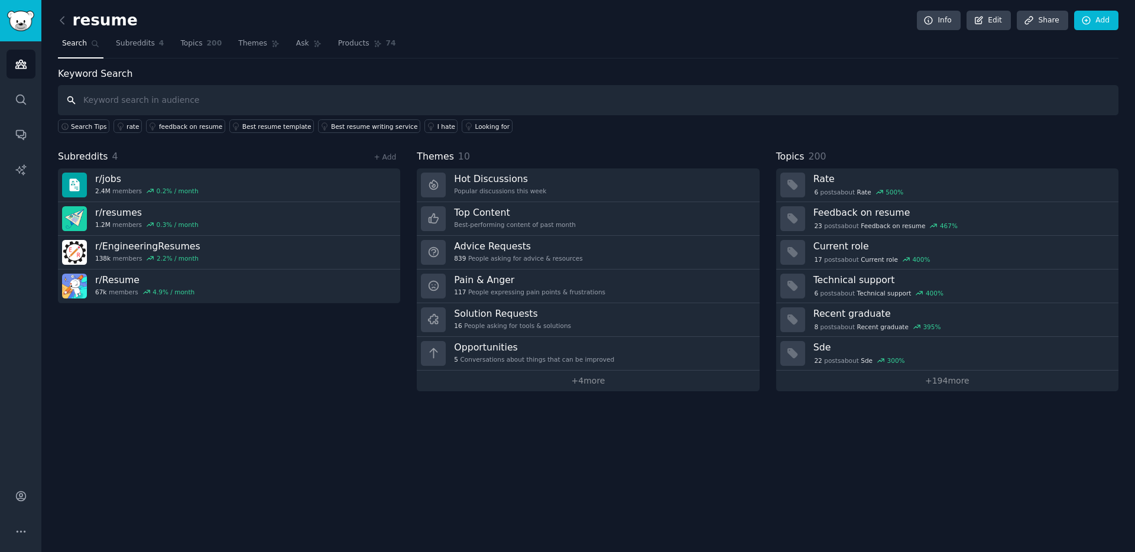
click at [184, 96] on input "text" at bounding box center [588, 100] width 1061 height 30
click at [257, 109] on input "text" at bounding box center [588, 100] width 1061 height 30
paste input "resume builder"
type input "resume builder"
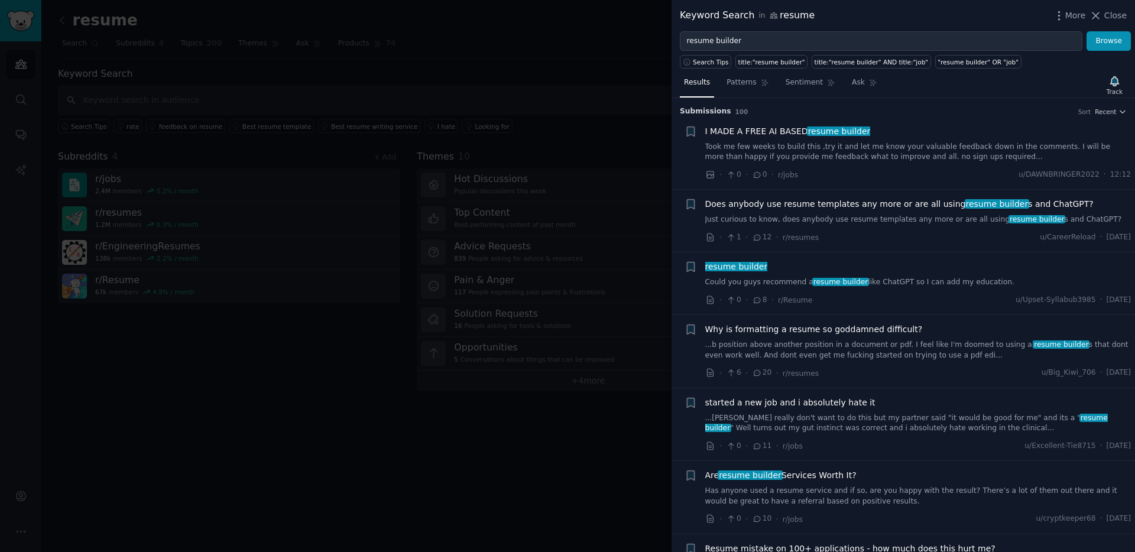
click at [747, 156] on link "Took me few weeks to build this ,try it and let me know your valuable feedback …" at bounding box center [918, 152] width 426 height 21
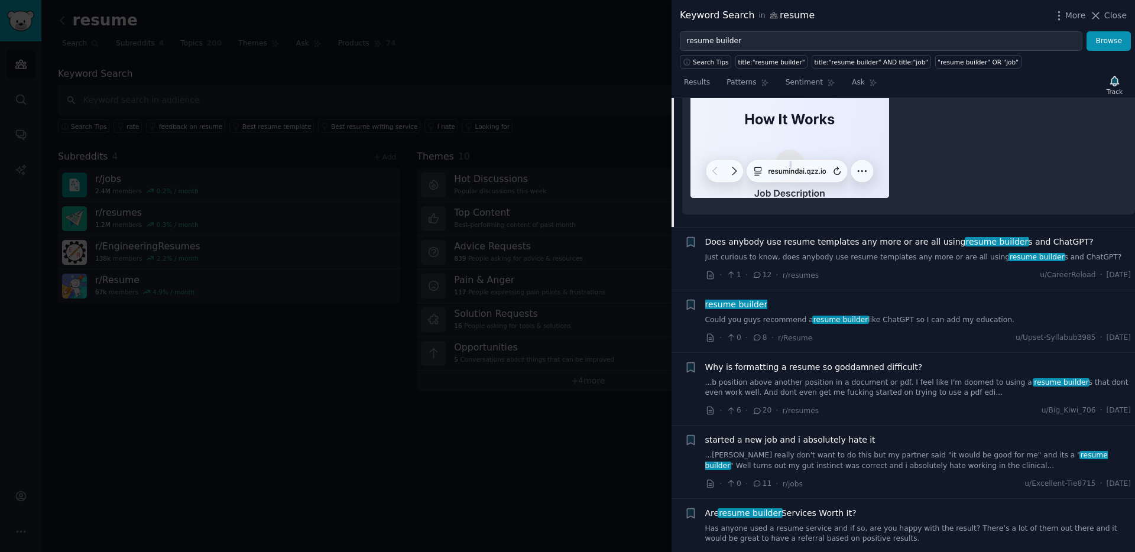
scroll to position [703, 0]
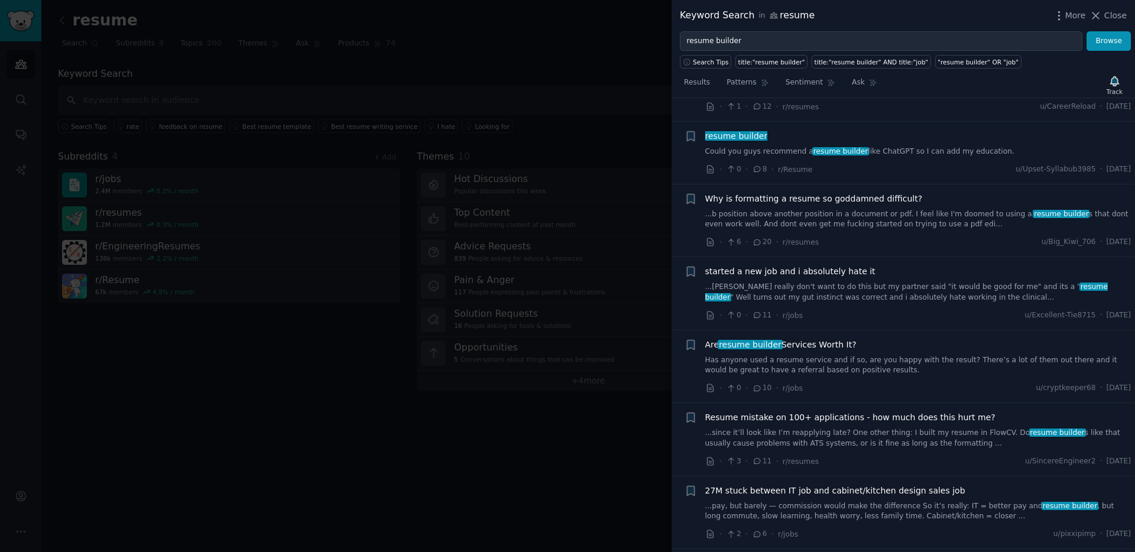
click at [869, 196] on span "Why is formatting a resume so goddamned difficult?" at bounding box center [814, 199] width 218 height 12
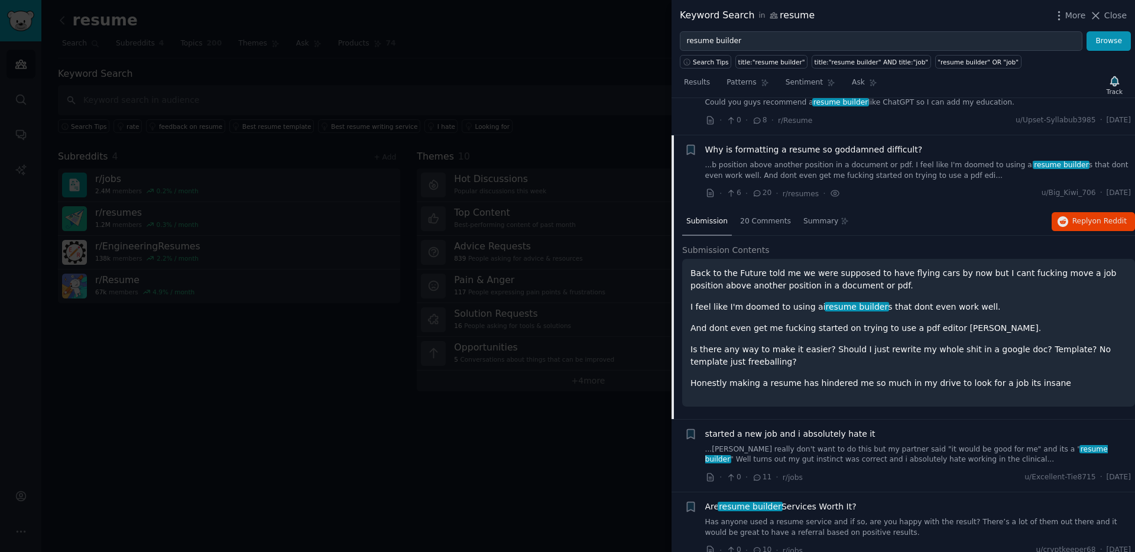
scroll to position [179, 0]
click at [1101, 235] on div "Submission 20 Comments Summary Reply on Reddit" at bounding box center [908, 223] width 453 height 28
click at [1101, 232] on button "Reply on Reddit" at bounding box center [1093, 222] width 83 height 19
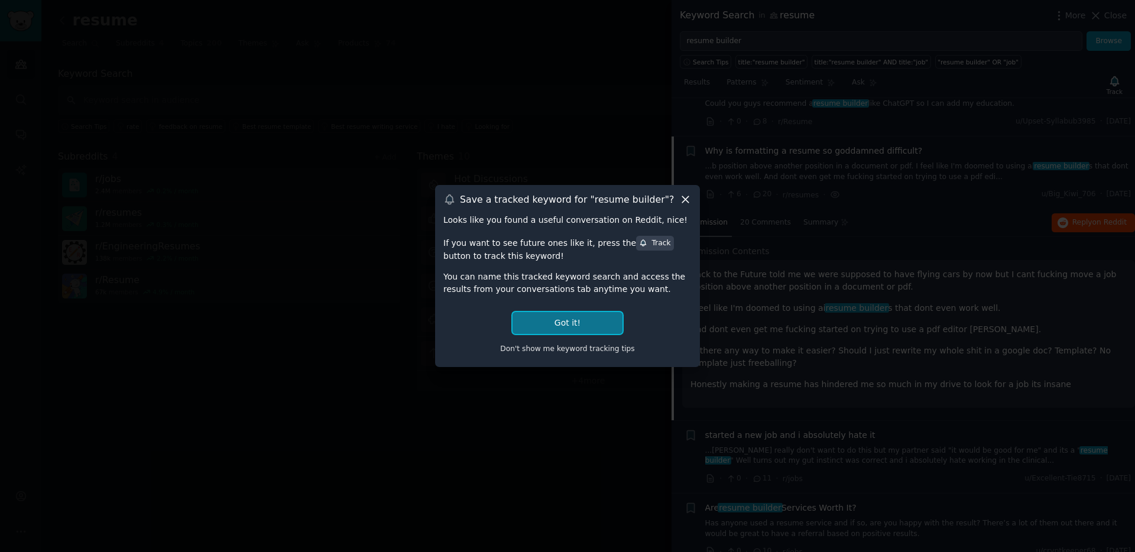
click at [579, 322] on button "Got it!" at bounding box center [568, 323] width 110 height 22
